Goal: Information Seeking & Learning: Find contact information

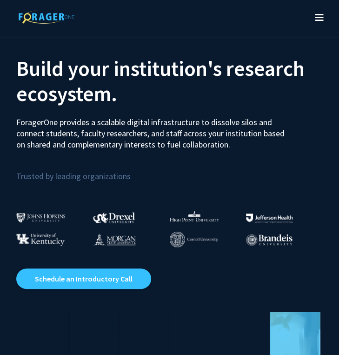
click at [318, 17] on icon "Toggle navigation" at bounding box center [320, 17] width 8 height 9
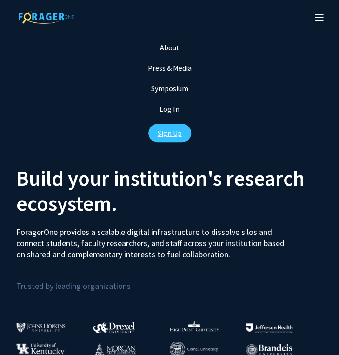
click at [167, 135] on link "Sign Up" at bounding box center [169, 133] width 43 height 19
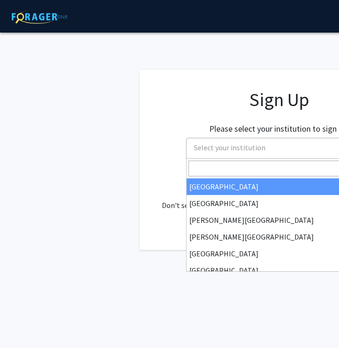
scroll to position [0, 31]
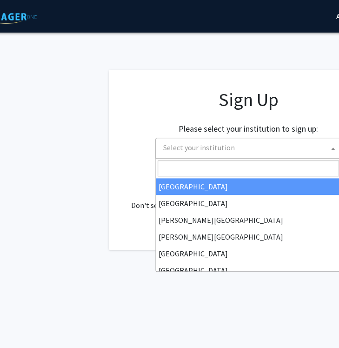
click at [221, 153] on span "Select your institution" at bounding box center [251, 147] width 182 height 19
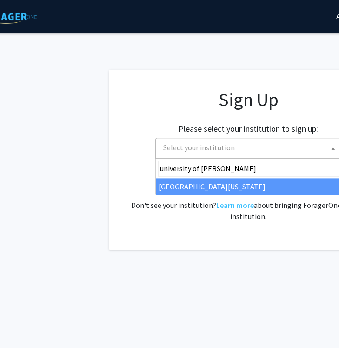
type input "university of [PERSON_NAME]"
select select "13"
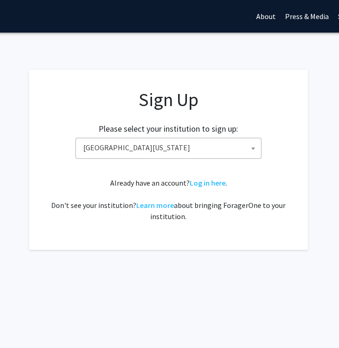
scroll to position [0, 111]
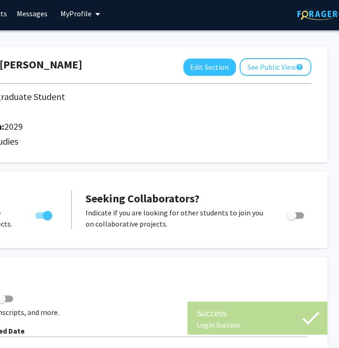
scroll to position [3, 212]
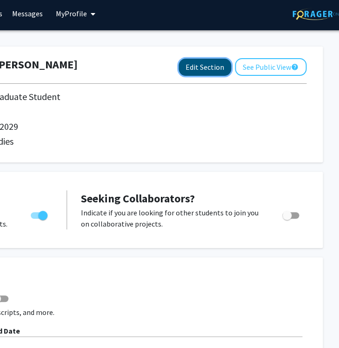
click at [204, 67] on button "Edit Section" at bounding box center [205, 67] width 53 height 17
select select "first-year"
select select "2029"
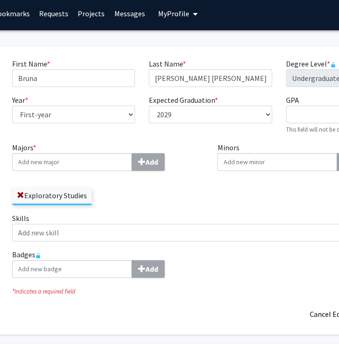
scroll to position [3, 107]
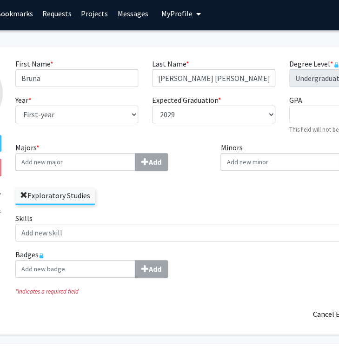
click at [22, 193] on span at bounding box center [23, 195] width 7 height 7
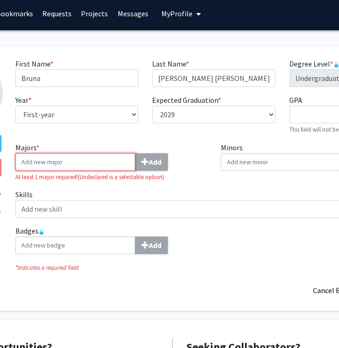
click at [123, 164] on input "Majors * Add" at bounding box center [75, 162] width 120 height 18
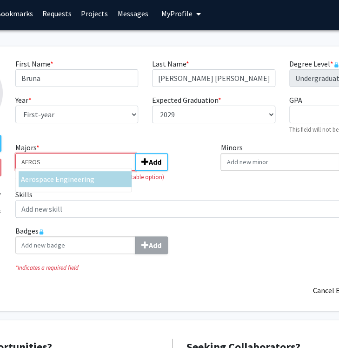
type input "AEROS"
click at [73, 180] on span "pace Engineering" at bounding box center [66, 179] width 55 height 9
click at [73, 171] on input "AEROS" at bounding box center [75, 162] width 120 height 18
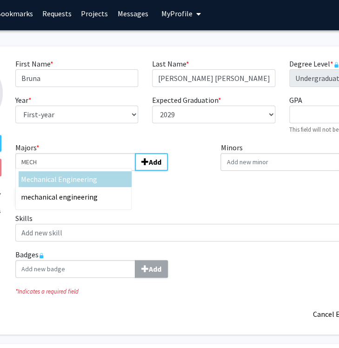
type input "MECH"
click at [95, 179] on div "Mech anical Engineering" at bounding box center [75, 179] width 108 height 11
click at [95, 171] on input "MECH" at bounding box center [75, 162] width 120 height 18
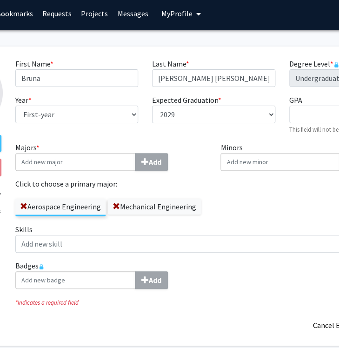
click at [270, 166] on input "Minors Add" at bounding box center [281, 162] width 120 height 18
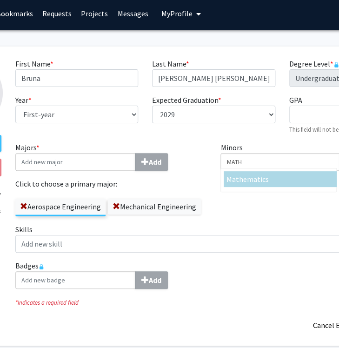
type input "MATH"
click at [277, 175] on div "Math ematics" at bounding box center [280, 179] width 108 height 11
click at [277, 171] on input "MATH" at bounding box center [281, 162] width 120 height 18
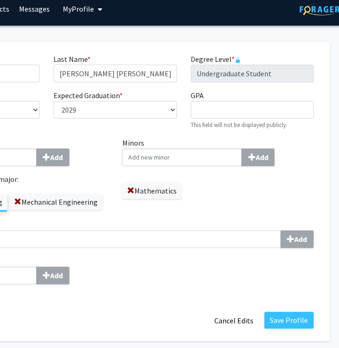
scroll to position [8, 206]
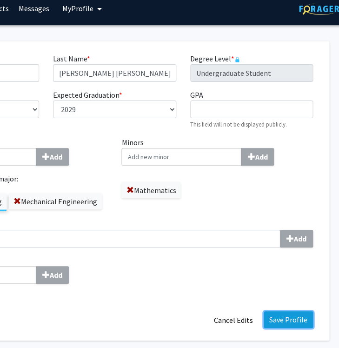
click at [289, 319] on button "Save Profile" at bounding box center [288, 319] width 49 height 17
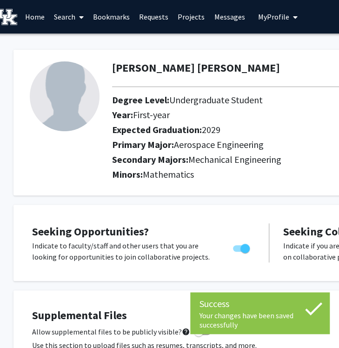
scroll to position [0, 5]
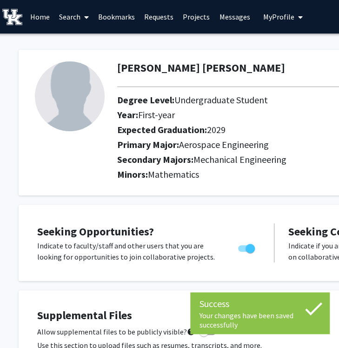
click at [87, 15] on icon at bounding box center [86, 16] width 5 height 7
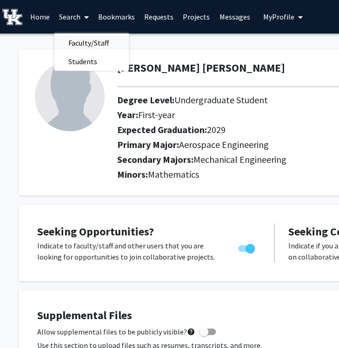
click at [101, 45] on span "Faculty/Staff" at bounding box center [88, 43] width 68 height 19
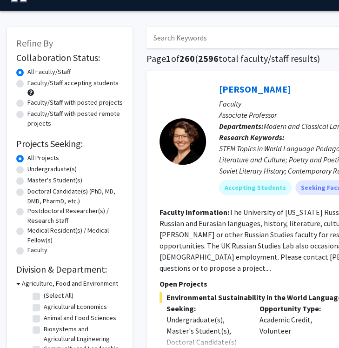
scroll to position [24, 0]
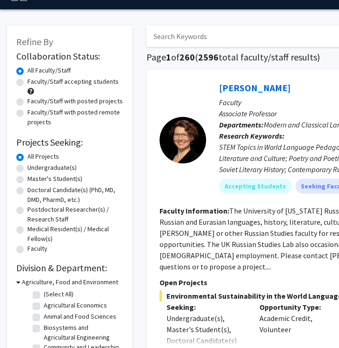
click at [49, 168] on label "Undergraduate(s)" at bounding box center [51, 168] width 49 height 10
click at [34, 168] on input "Undergraduate(s)" at bounding box center [30, 166] width 6 height 6
radio input "true"
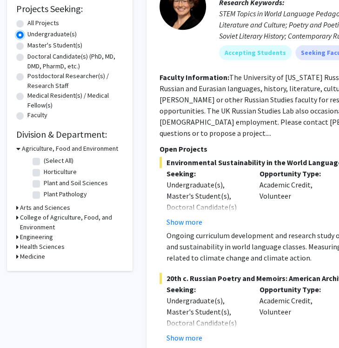
scroll to position [162, 0]
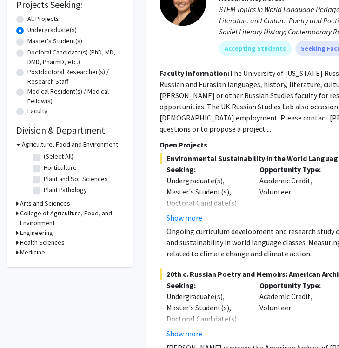
click at [16, 232] on div "Refine By Collaboration Status: Collaboration Status All Faculty/Staff Collabor…" at bounding box center [70, 77] width 126 height 379
click at [22, 233] on h3 "Engineering" at bounding box center [36, 233] width 33 height 10
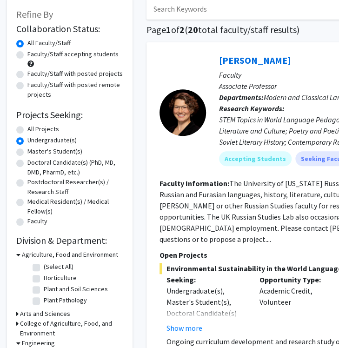
scroll to position [54, 0]
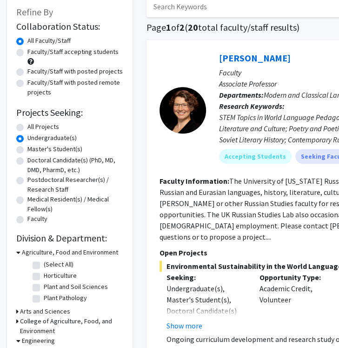
click at [27, 124] on label "All Projects" at bounding box center [43, 127] width 32 height 10
click at [27, 124] on input "All Projects" at bounding box center [30, 125] width 6 height 6
radio input "true"
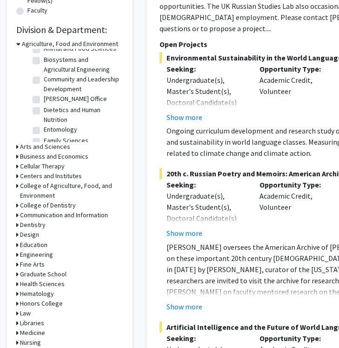
scroll to position [263, 0]
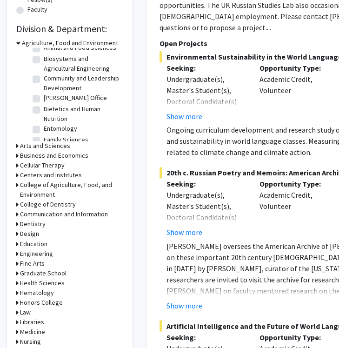
click at [17, 254] on icon at bounding box center [17, 254] width 2 height 10
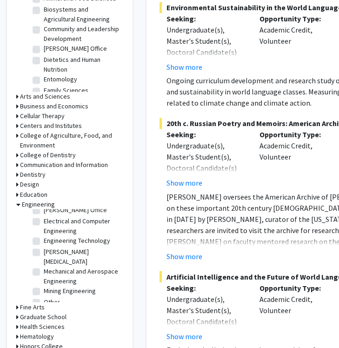
scroll to position [315, 0]
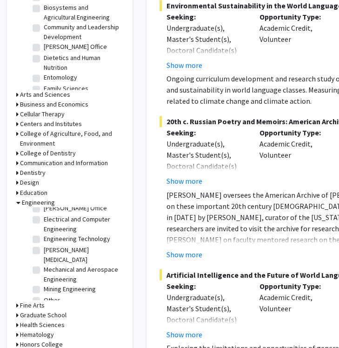
click at [44, 264] on label "Mechanical and Aerospace Engineering" at bounding box center [82, 274] width 77 height 20
click at [44, 264] on input "Mechanical and Aerospace Engineering" at bounding box center [47, 267] width 6 height 6
checkbox input "true"
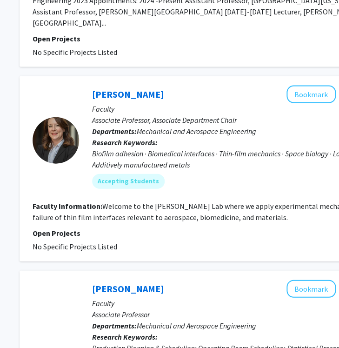
scroll to position [1538, 128]
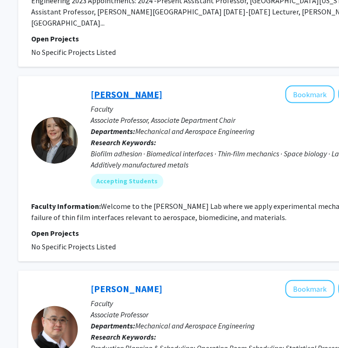
click at [103, 88] on link "Martha Grady" at bounding box center [127, 94] width 72 height 12
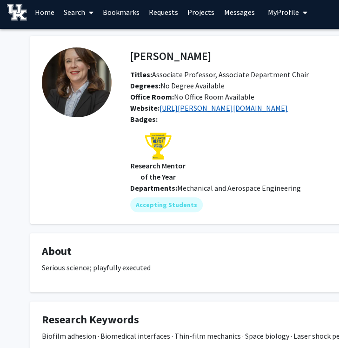
click at [203, 108] on link "https://grady.engr.uky.edu/" at bounding box center [224, 107] width 128 height 9
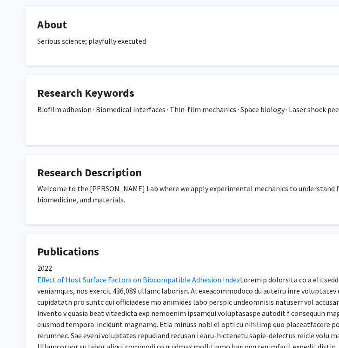
scroll to position [289, 5]
